Goal: Information Seeking & Learning: Compare options

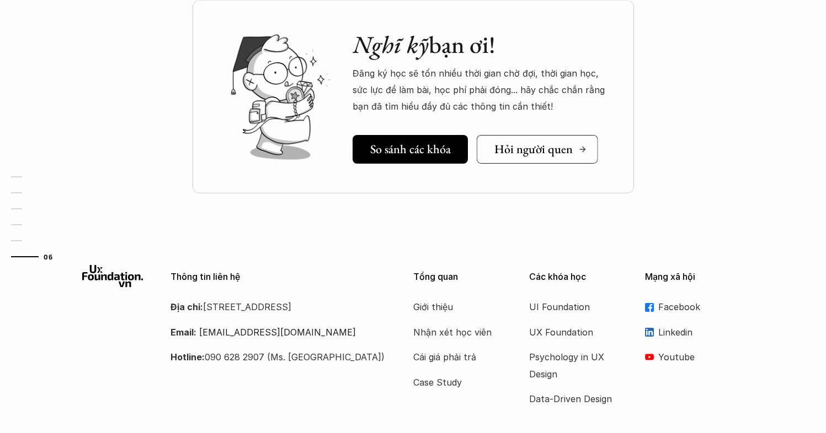
scroll to position [3319, 0]
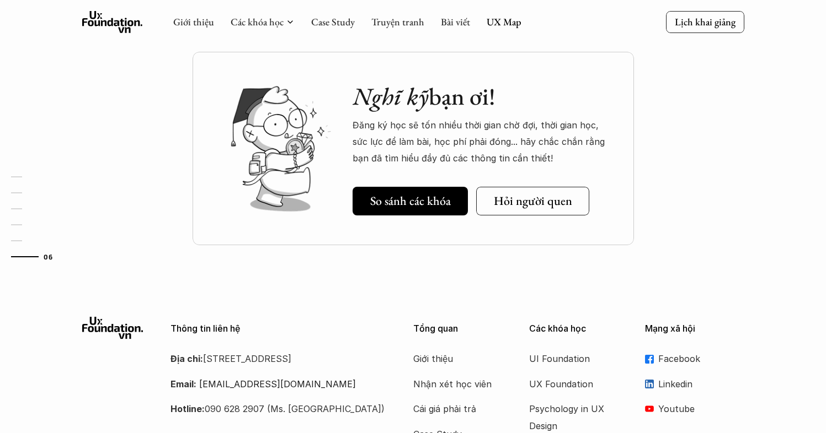
drag, startPoint x: 393, startPoint y: 105, endPoint x: 526, endPoint y: 109, distance: 133.0
click at [526, 109] on h2 "Nghĩ kỹ bạn ơi!" at bounding box center [481, 96] width 259 height 29
click at [517, 130] on p "Đăng ký học sẽ tốn nhiều thời gian chờ đợi, thời gian học, sức lực để làm bài, …" at bounding box center [481, 142] width 259 height 50
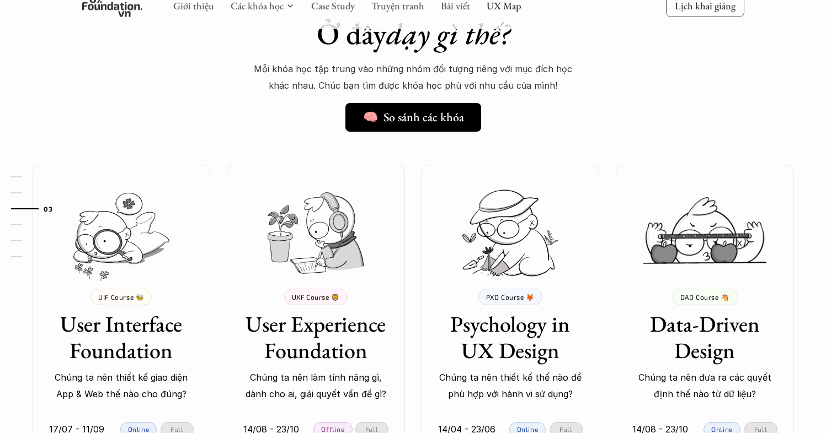
scroll to position [978, 0]
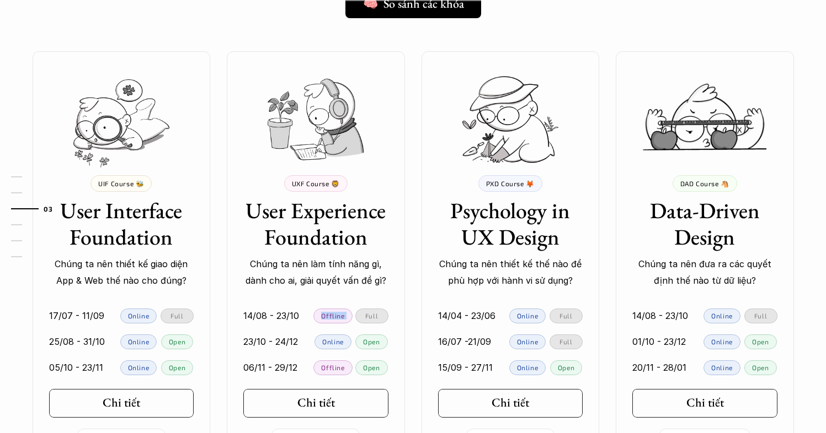
drag, startPoint x: 334, startPoint y: 311, endPoint x: 451, endPoint y: 330, distance: 118.5
click at [409, 311] on div "💰 8,000,000 VND UIF Course 🐝 User Interface Foundation Chúng ta nên thiết kế gi…" at bounding box center [413, 247] width 794 height 392
click at [517, 330] on link "16/07 -21/09 Online Full" at bounding box center [510, 342] width 178 height 26
click at [568, 314] on p "Full" at bounding box center [565, 316] width 13 height 8
click at [379, 315] on div "Full" at bounding box center [371, 316] width 33 height 15
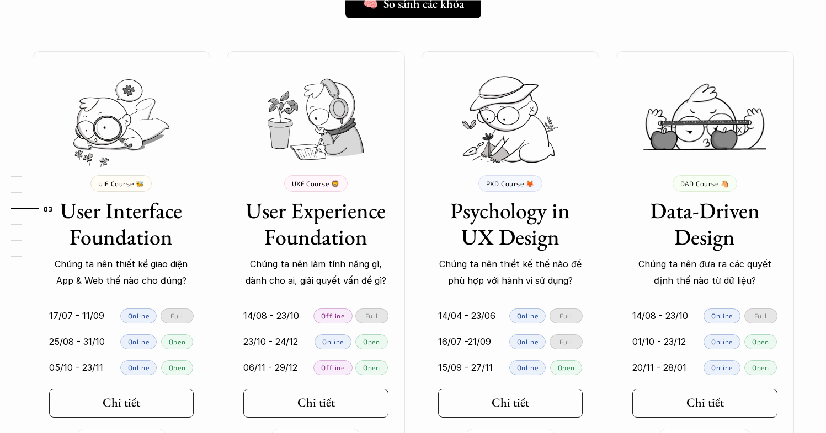
click at [373, 338] on p "Open" at bounding box center [371, 342] width 17 height 8
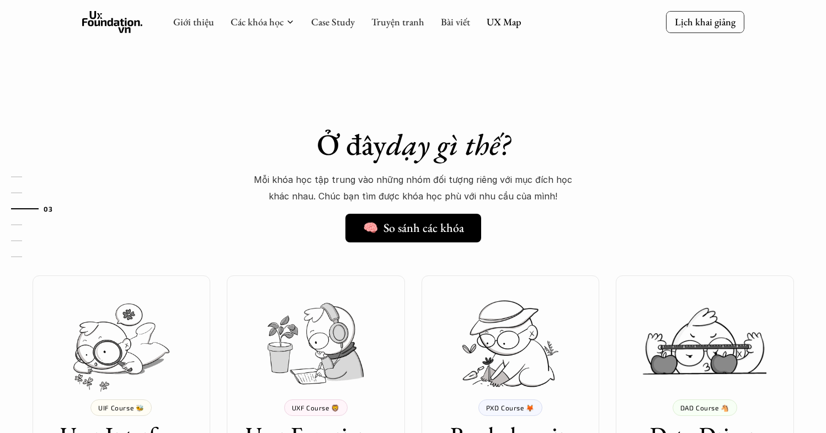
scroll to position [761, 0]
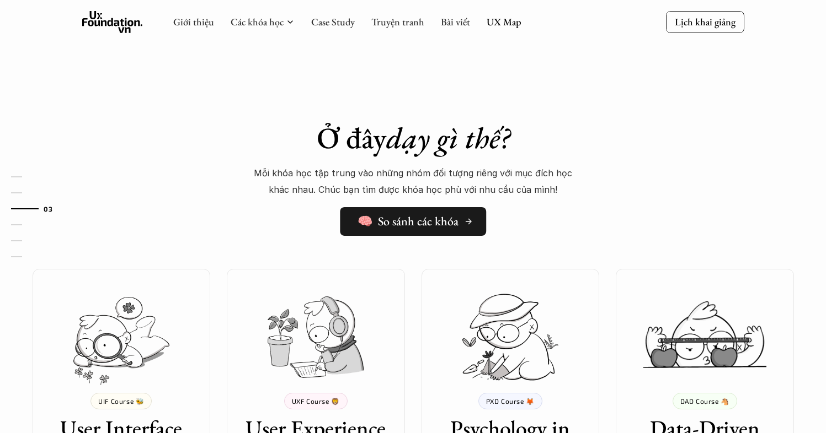
click at [410, 224] on h5 "🧠 So sánh các khóa" at bounding box center [407, 222] width 101 height 14
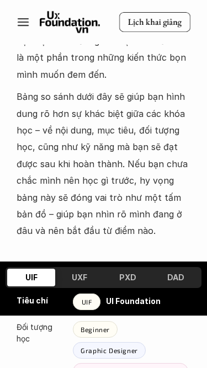
scroll to position [652, 0]
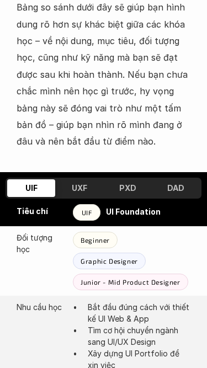
click at [100, 179] on div "UXF" at bounding box center [79, 188] width 48 height 18
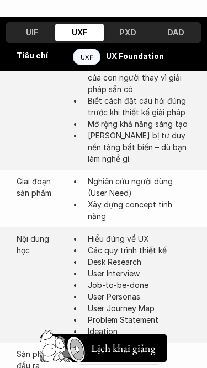
scroll to position [900, 0]
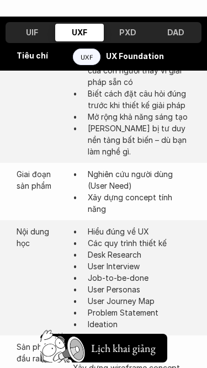
click at [139, 57] on strong "UX Foundation" at bounding box center [135, 56] width 58 height 9
click at [89, 59] on p "UXF" at bounding box center [87, 57] width 13 height 8
click at [126, 35] on h3 "PXD" at bounding box center [127, 32] width 17 height 9
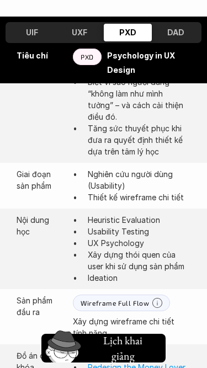
click at [171, 31] on h3 "DAD" at bounding box center [175, 32] width 17 height 9
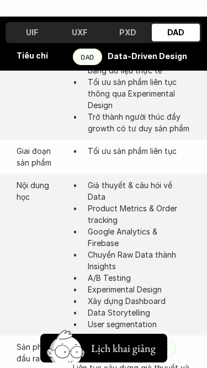
click at [78, 36] on h3 "UXF" at bounding box center [79, 32] width 15 height 9
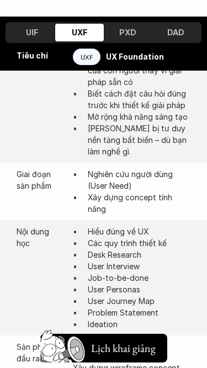
click at [33, 31] on h3 "UIF" at bounding box center [32, 32] width 12 height 9
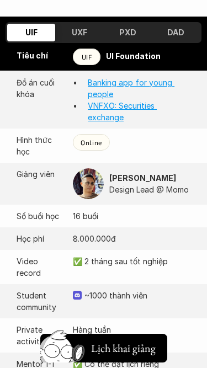
scroll to position [1233, 0]
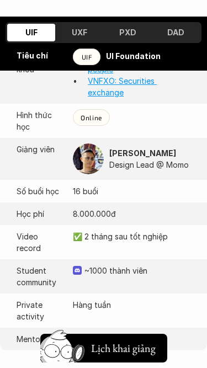
click at [87, 31] on h3 "UXF" at bounding box center [79, 32] width 15 height 9
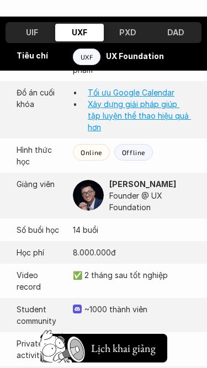
click at [26, 35] on h3 "UIF" at bounding box center [32, 32] width 12 height 9
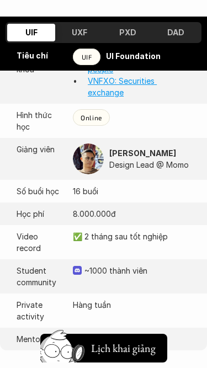
click at [77, 33] on h3 "UXF" at bounding box center [79, 32] width 15 height 9
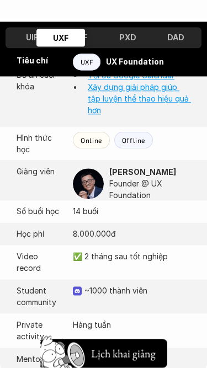
scroll to position [1221, 0]
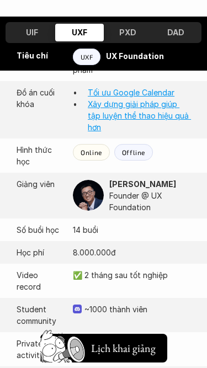
click at [135, 38] on div "PXD" at bounding box center [128, 33] width 48 height 18
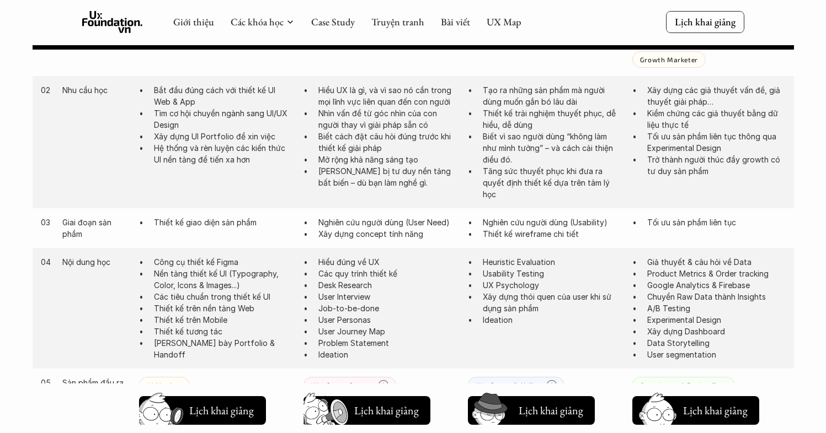
scroll to position [555, 0]
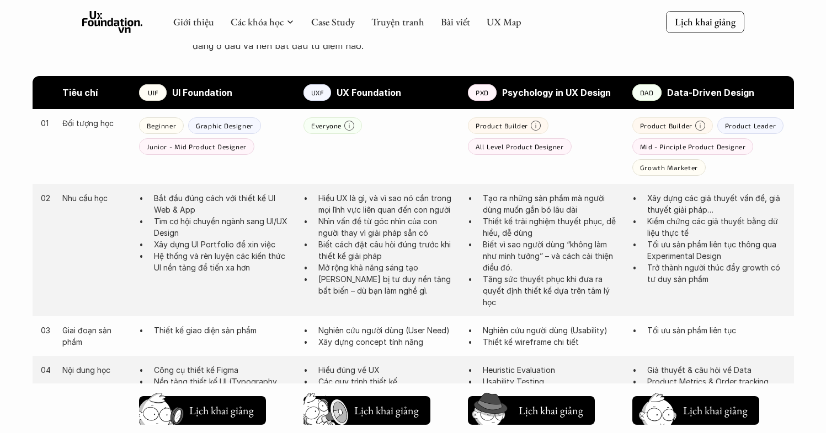
click at [486, 93] on p "PXD" at bounding box center [481, 93] width 13 height 8
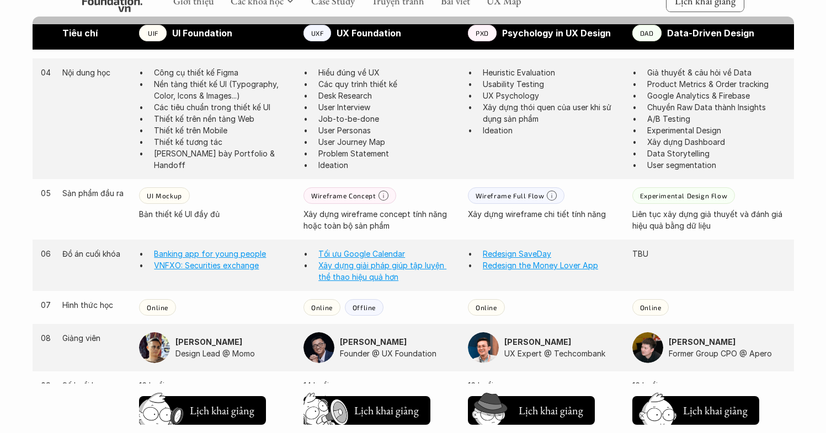
scroll to position [966, 0]
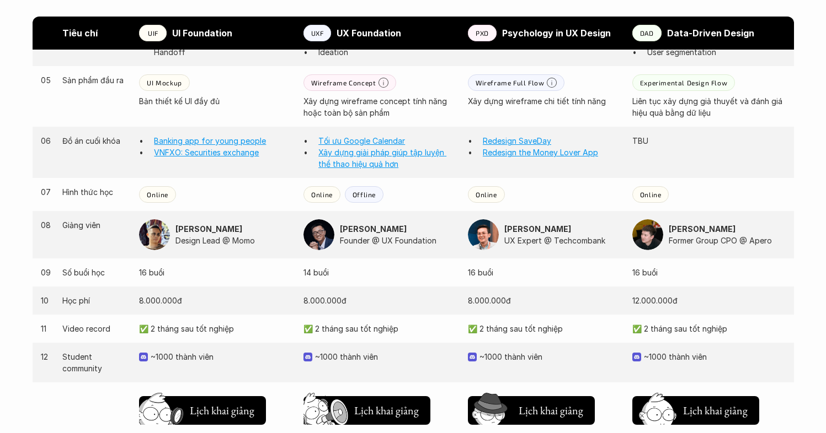
drag, startPoint x: 552, startPoint y: 239, endPoint x: 579, endPoint y: 240, distance: 27.0
click at [596, 240] on p "UX Expert @ Techcombank" at bounding box center [562, 241] width 117 height 12
click at [566, 242] on p "UX Expert @ Techcombank" at bounding box center [562, 241] width 117 height 12
